Goal: Go to known website: Go to known website

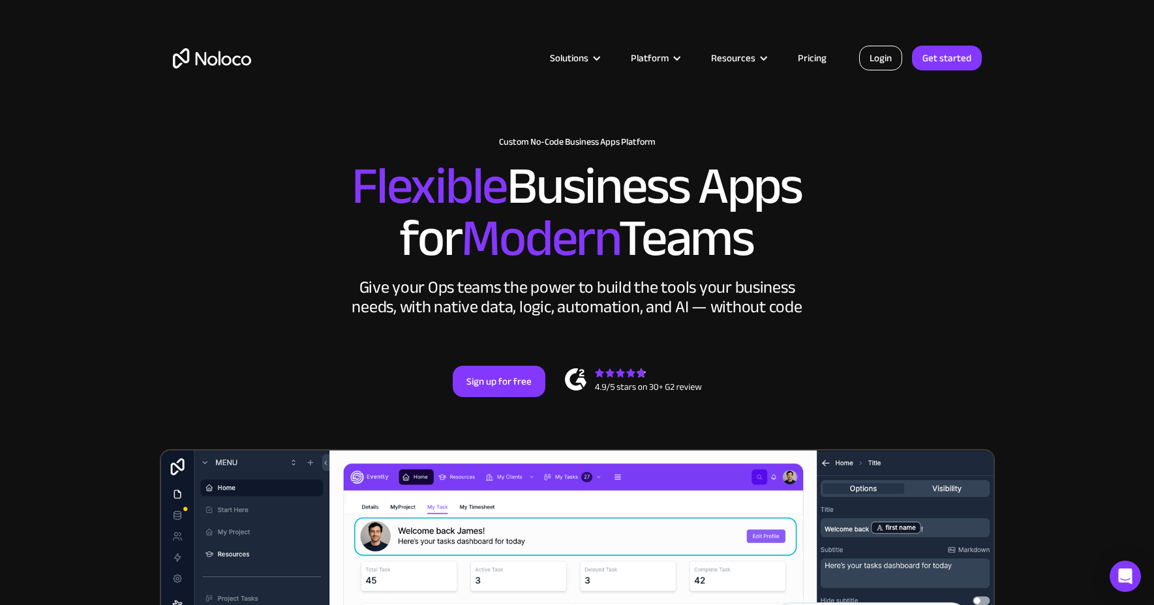
click at [884, 61] on link "Login" at bounding box center [880, 58] width 43 height 25
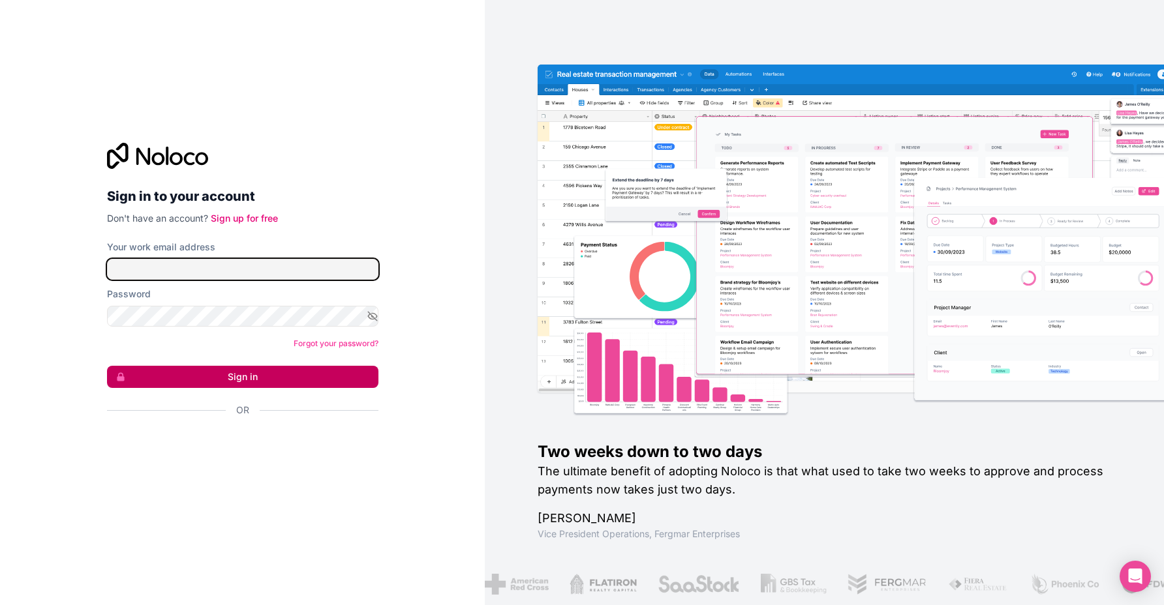
type input "jamie@kindadusty.co.uk"
click at [258, 374] on button "Sign in" at bounding box center [242, 377] width 271 height 22
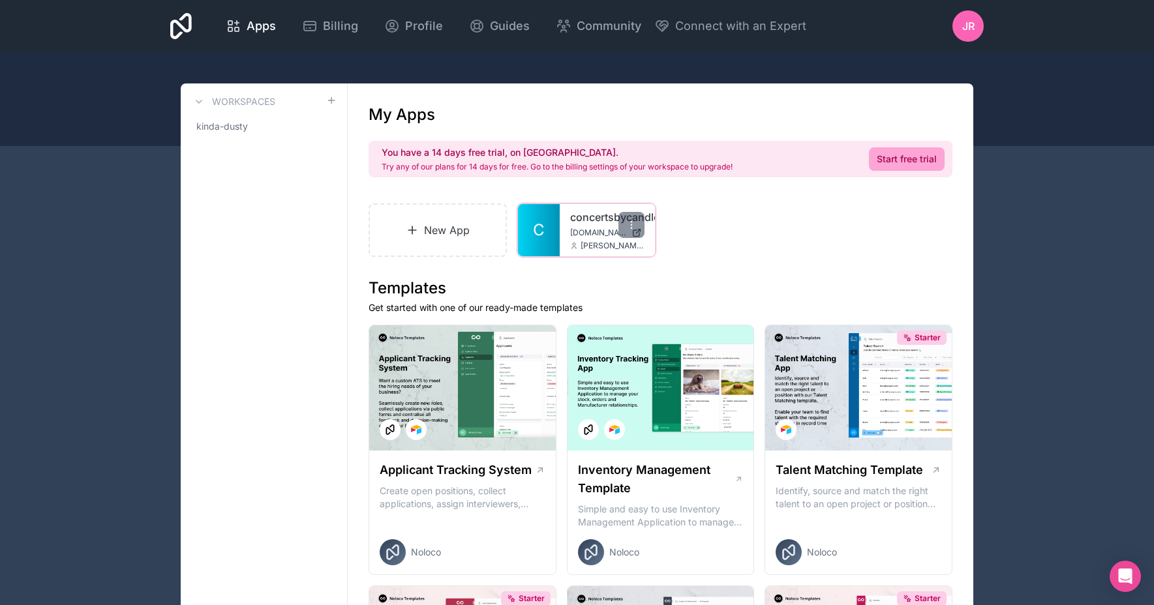
click at [592, 215] on link "concertsbycandlelight" at bounding box center [607, 217] width 74 height 16
